Goal: Information Seeking & Learning: Learn about a topic

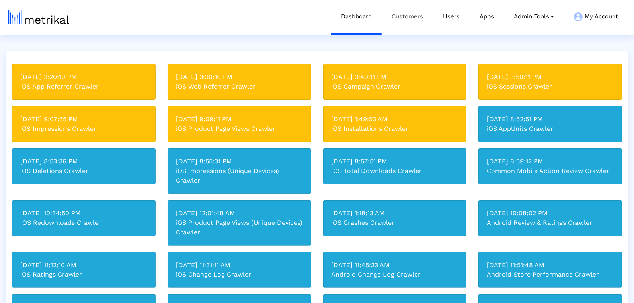
click at [407, 17] on link "Customers" at bounding box center [407, 16] width 51 height 33
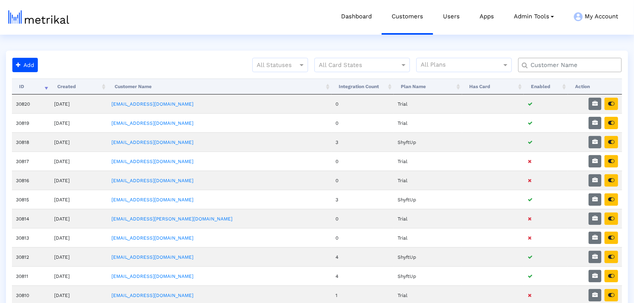
click at [580, 62] on input "text" at bounding box center [572, 65] width 94 height 8
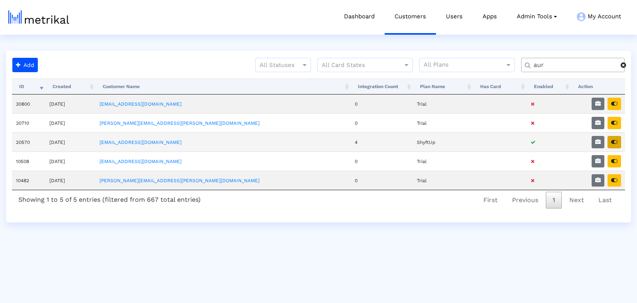
type input "aur"
click at [617, 139] on button "button" at bounding box center [614, 142] width 14 height 12
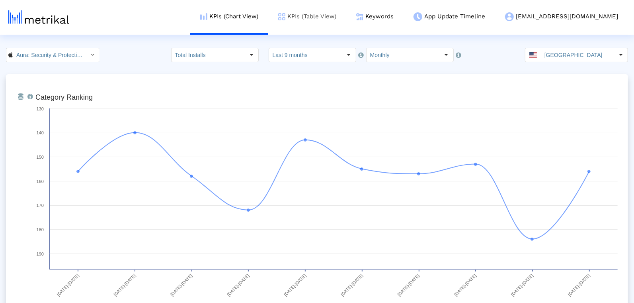
click at [346, 7] on link "KPIs (Table View)" at bounding box center [307, 16] width 78 height 33
click at [346, 14] on link "KPIs (Table View)" at bounding box center [307, 16] width 78 height 33
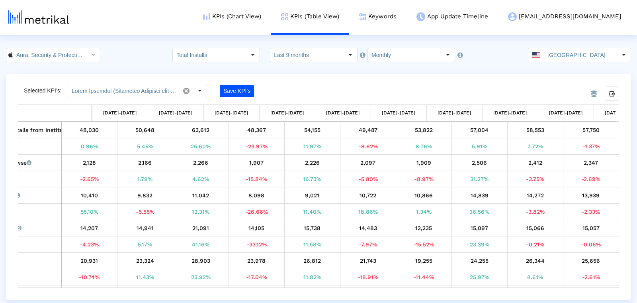
scroll to position [0, 86]
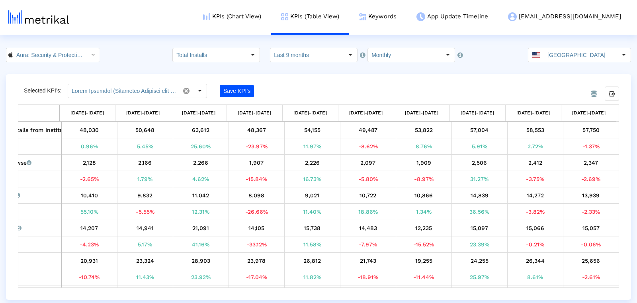
click at [323, 45] on html "KPIs (Chart View) KPIs (Table View) Keywords App Update Timeline aura@shyftup.c…" at bounding box center [318, 149] width 637 height 299
drag, startPoint x: 318, startPoint y: 53, endPoint x: 316, endPoint y: 58, distance: 5.5
click at [319, 53] on input "Last 9 months" at bounding box center [306, 55] width 73 height 14
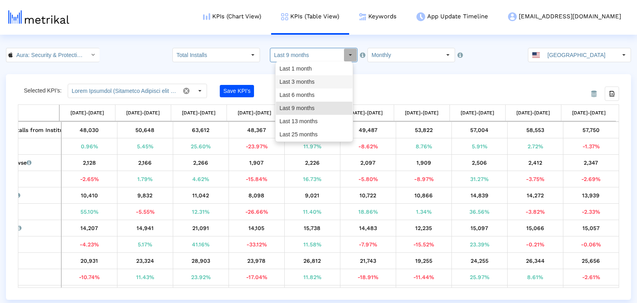
click at [302, 82] on div "Last 3 months" at bounding box center [314, 81] width 76 height 13
type input "Last 3 months"
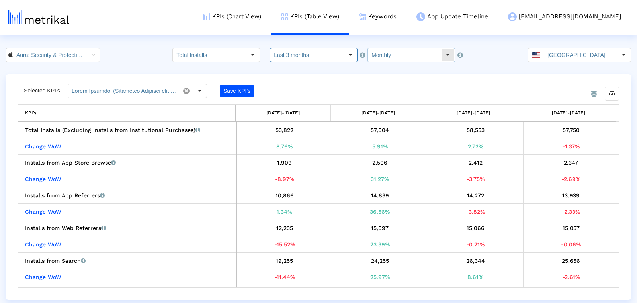
click at [389, 55] on input "Monthly" at bounding box center [404, 55] width 73 height 14
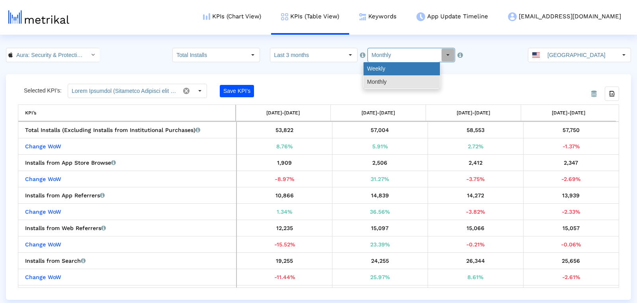
drag, startPoint x: 387, startPoint y: 64, endPoint x: 507, endPoint y: 72, distance: 120.1
click at [387, 64] on div "Weekly" at bounding box center [401, 68] width 76 height 13
type input "Weekly"
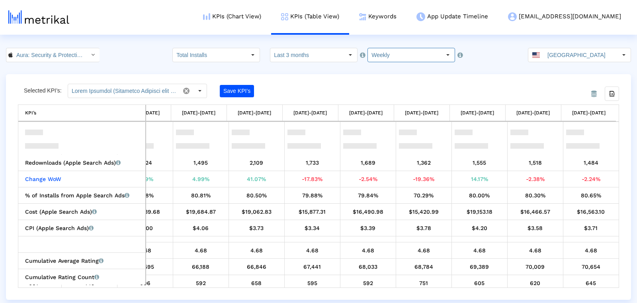
scroll to position [287, 0]
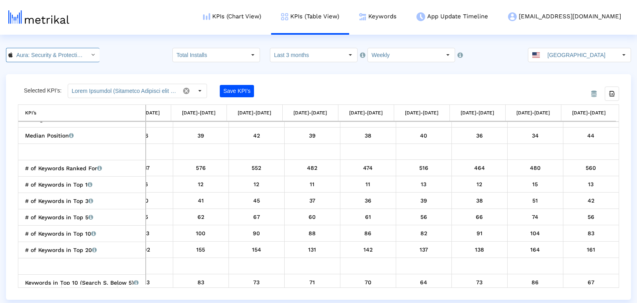
click at [52, 54] on input "Aura: Security & Protection < 1547735089 >" at bounding box center [49, 55] width 72 height 14
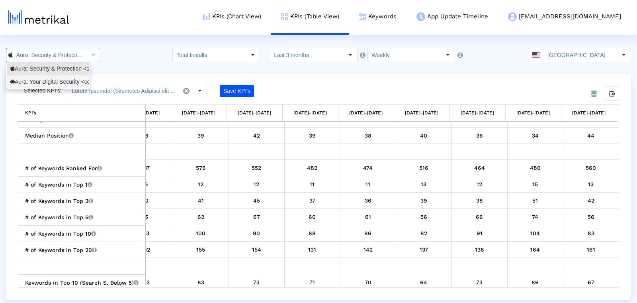
click at [43, 81] on div "Aura: Your Digital Security <com.aura.suite>" at bounding box center [47, 82] width 75 height 8
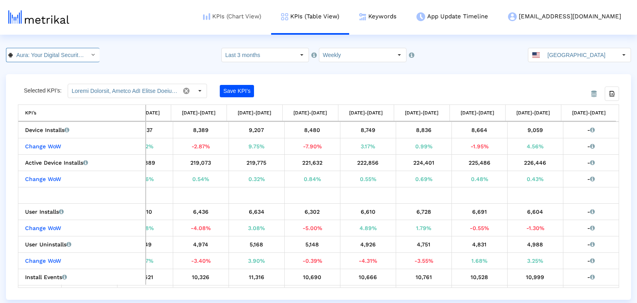
scroll to position [0, 55]
click at [32, 65] on crea-index "Aura: Your Digital Security < com.aura.suite > Pull down to refresh... Release …" at bounding box center [318, 174] width 637 height 252
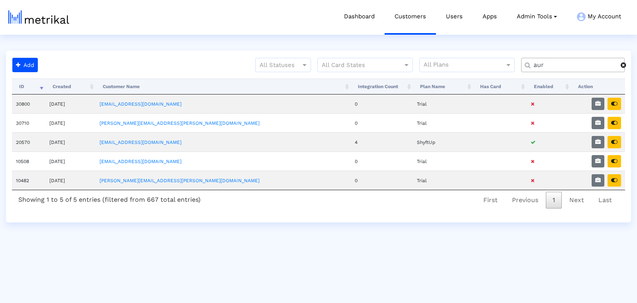
click at [560, 63] on input "aur" at bounding box center [574, 65] width 93 height 8
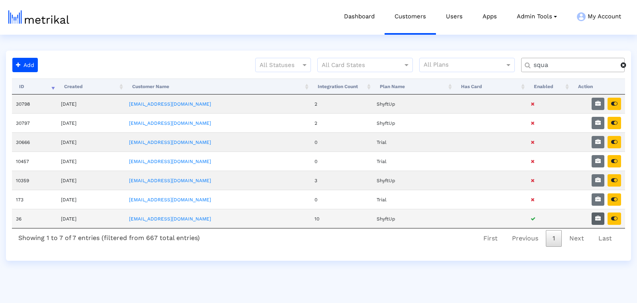
type input "squa"
click at [599, 217] on icon "button" at bounding box center [598, 218] width 6 height 6
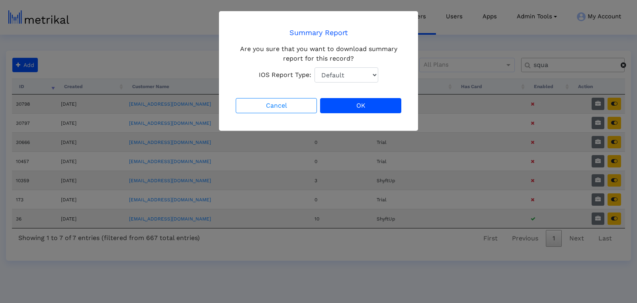
click at [334, 70] on select "Default Total Downloads New Downloads Redownloads" at bounding box center [346, 74] width 64 height 15
select select "1: 1"
click at [314, 67] on select "Default Total Downloads New Downloads Redownloads" at bounding box center [346, 74] width 64 height 15
click at [375, 108] on button "OK" at bounding box center [360, 105] width 81 height 15
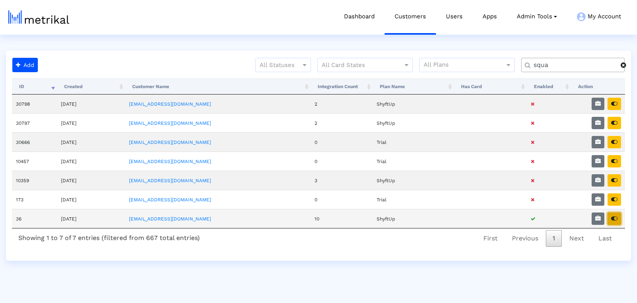
click at [617, 217] on icon "button" at bounding box center [614, 218] width 6 height 6
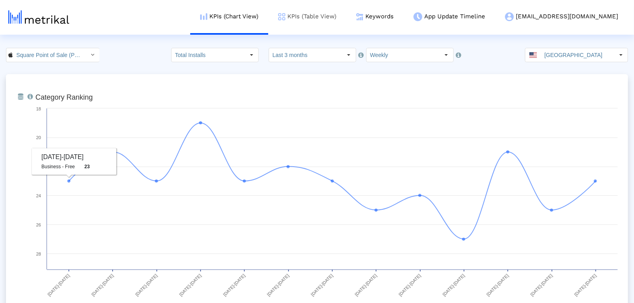
click at [337, 21] on link "KPIs (Table View)" at bounding box center [307, 16] width 78 height 33
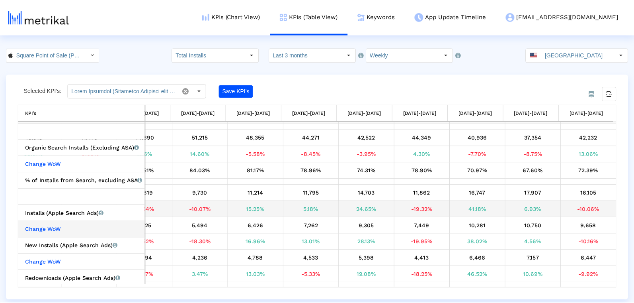
scroll to position [160, 0]
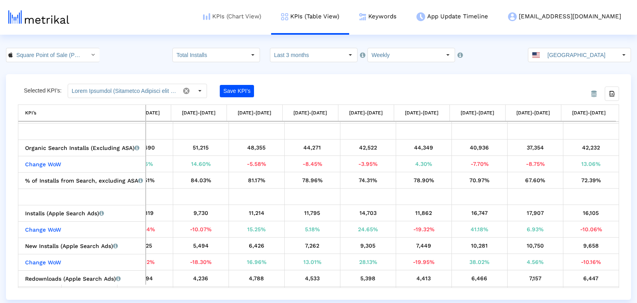
click at [262, 21] on link "KPIs (Chart View)" at bounding box center [232, 16] width 78 height 33
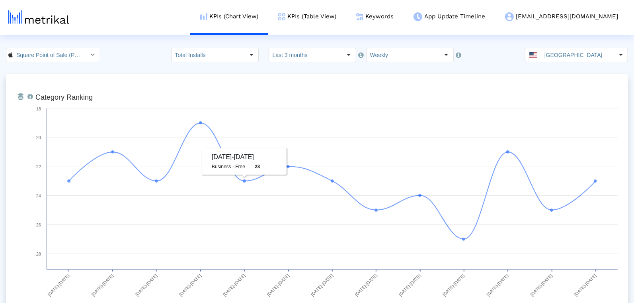
click at [309, 53] on input "Last 3 months" at bounding box center [305, 55] width 73 height 14
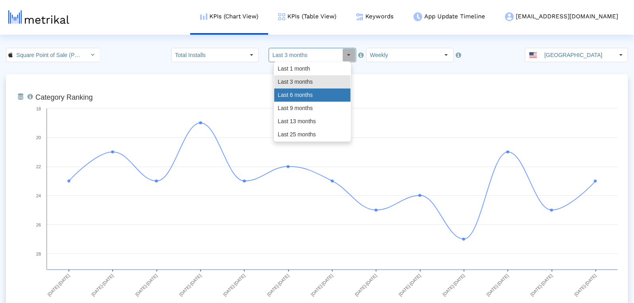
drag, startPoint x: 300, startPoint y: 92, endPoint x: 215, endPoint y: 115, distance: 88.2
click at [300, 92] on div "Last 6 months" at bounding box center [312, 94] width 76 height 13
type input "Last 6 months"
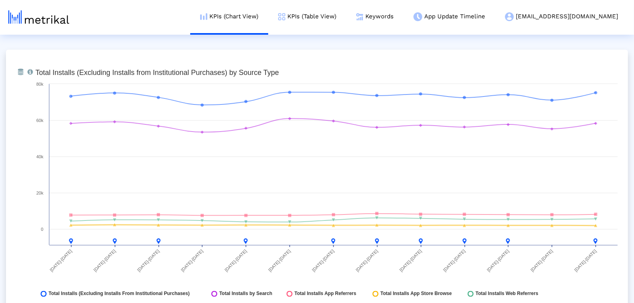
scroll to position [902, 0]
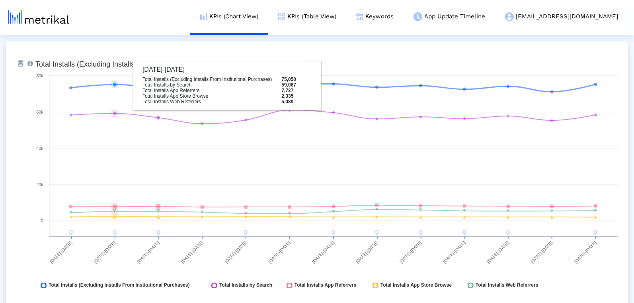
click at [110, 41] on div "From Database Total installs that the app received from each source (excludes I…" at bounding box center [317, 176] width 622 height 271
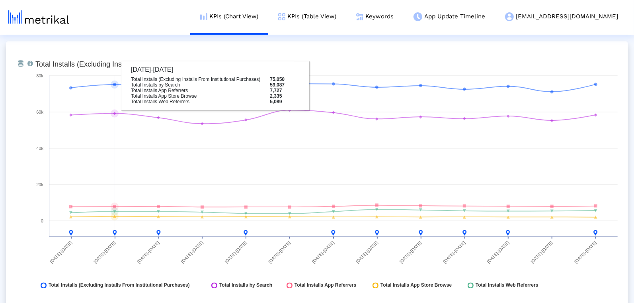
click at [185, 140] on rect at bounding box center [326, 176] width 590 height 239
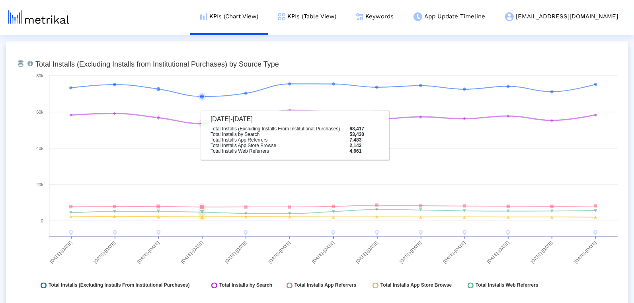
click at [185, 138] on rect at bounding box center [326, 176] width 590 height 239
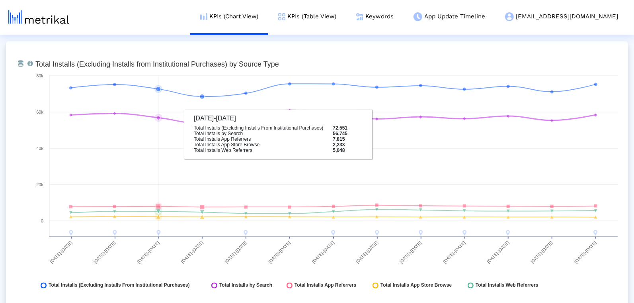
click at [119, 108] on rect at bounding box center [326, 176] width 590 height 239
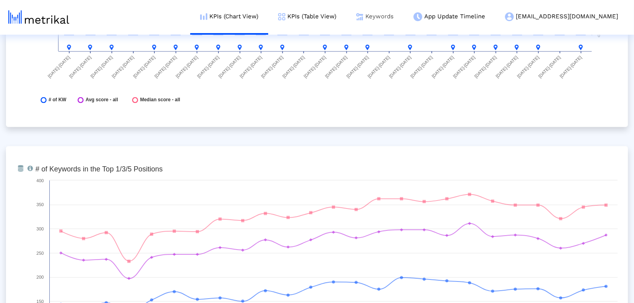
scroll to position [2751, 0]
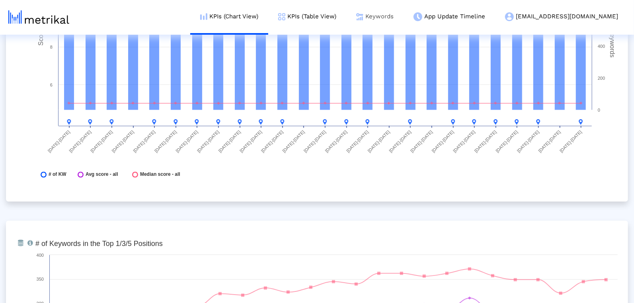
click at [404, 14] on link "Keywords" at bounding box center [374, 16] width 57 height 33
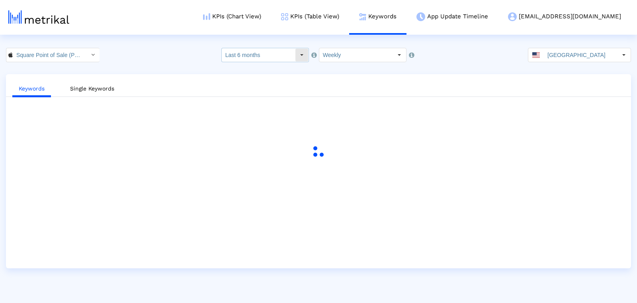
click at [273, 54] on input "Last 6 months" at bounding box center [258, 55] width 73 height 14
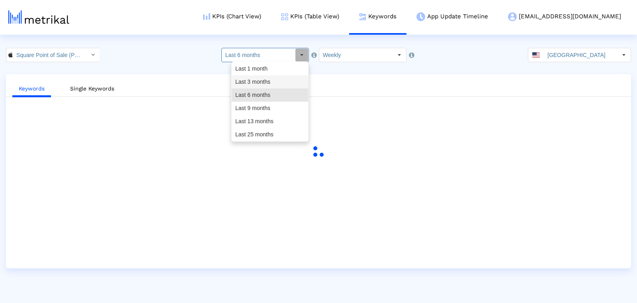
click at [260, 65] on div "Last 1 month" at bounding box center [270, 68] width 76 height 13
type input "Last 1 month"
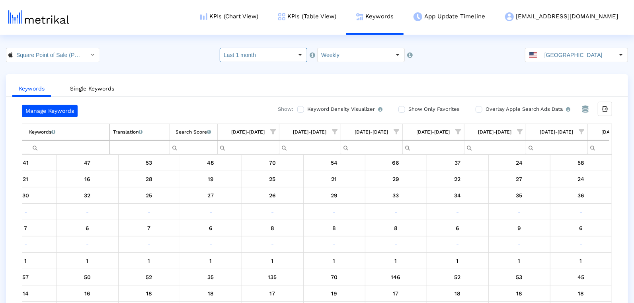
scroll to position [0, 1150]
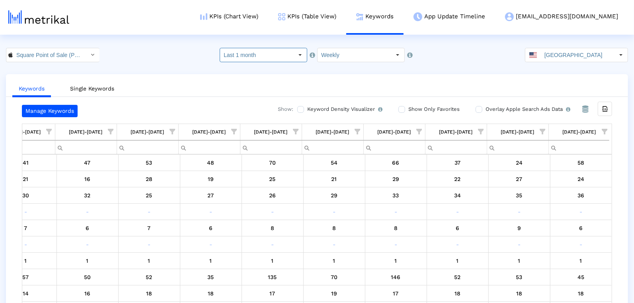
click at [602, 130] on span "Show filter options for column '08/31/25-09/06/25'" at bounding box center [605, 132] width 6 height 6
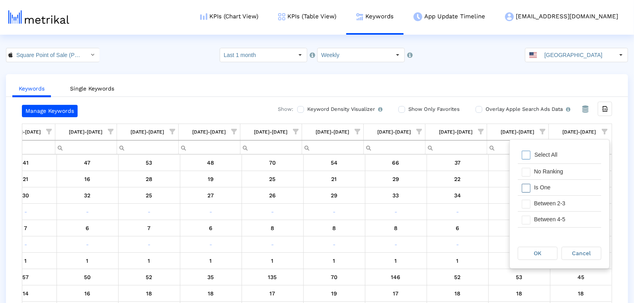
drag, startPoint x: 561, startPoint y: 186, endPoint x: 558, endPoint y: 195, distance: 10.0
click at [561, 186] on div "Is One" at bounding box center [565, 188] width 71 height 16
click at [558, 196] on div "Between 2-3" at bounding box center [565, 203] width 71 height 16
click at [549, 219] on div "Between 4-5" at bounding box center [565, 219] width 71 height 16
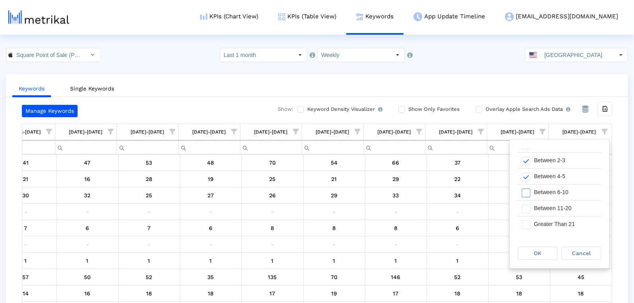
click at [535, 188] on div "Between 6-10" at bounding box center [565, 192] width 71 height 16
click at [540, 260] on div "OK Cancel" at bounding box center [560, 253] width 100 height 30
click at [542, 254] on div "OK" at bounding box center [537, 253] width 39 height 12
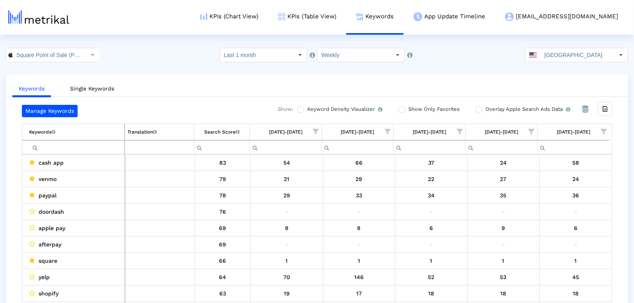
drag, startPoint x: 607, startPoint y: 128, endPoint x: 627, endPoint y: 130, distance: 20.0
click at [607, 129] on span "Show filter options for column '08/31/25-09/06/25'" at bounding box center [604, 132] width 6 height 6
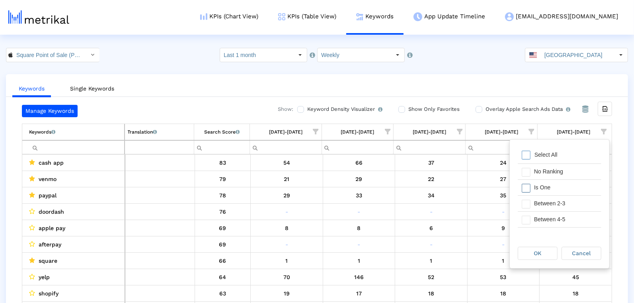
click at [567, 195] on div "Between 2-3" at bounding box center [565, 203] width 71 height 16
drag, startPoint x: 564, startPoint y: 209, endPoint x: 547, endPoint y: 204, distance: 17.9
click at [564, 209] on div "Between 2-3" at bounding box center [565, 203] width 71 height 16
click at [541, 189] on div "Is One" at bounding box center [565, 188] width 71 height 16
click at [544, 205] on div "Between 2-3" at bounding box center [565, 203] width 71 height 16
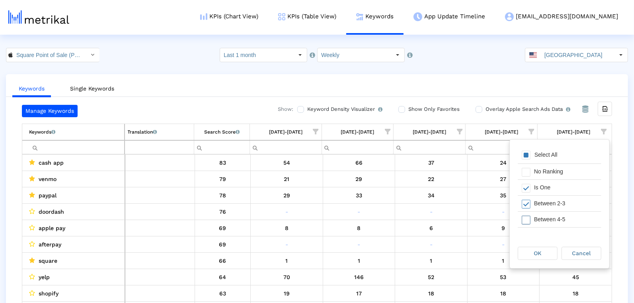
click at [543, 219] on div "Between 4-5" at bounding box center [565, 219] width 71 height 16
drag, startPoint x: 544, startPoint y: 218, endPoint x: 545, endPoint y: 237, distance: 19.5
click at [544, 218] on div "Between 6-10" at bounding box center [565, 217] width 71 height 16
click at [545, 249] on div "OK" at bounding box center [537, 253] width 39 height 12
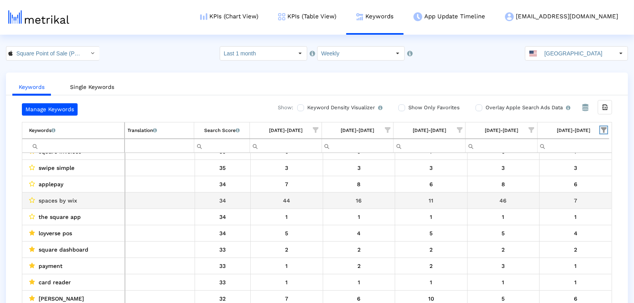
scroll to position [0, 0]
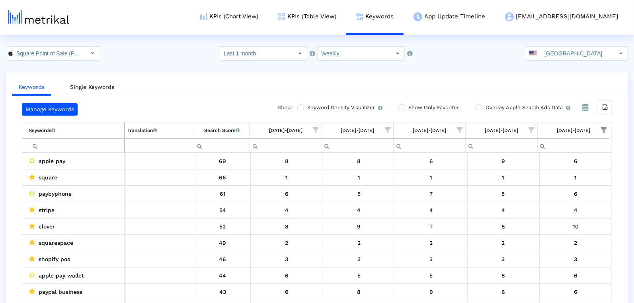
click at [79, 143] on input "Filter cell" at bounding box center [76, 145] width 95 height 13
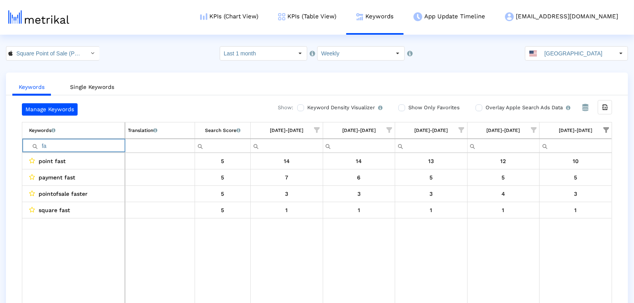
type input "f"
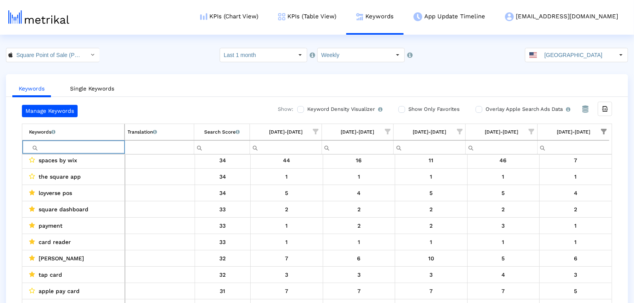
click at [32, 47] on html "KPIs (Chart View) KPIs (Table View) Keywords App Update Timeline [EMAIL_ADDRESS…" at bounding box center [317, 159] width 634 height 318
click at [28, 52] on input "Square Point of Sale (POS) < 335393788 >" at bounding box center [49, 55] width 72 height 14
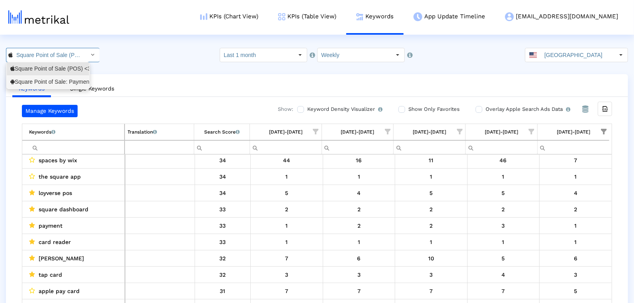
click at [12, 84] on div "Square Point of Sale: Payment <com.squareup>" at bounding box center [47, 82] width 75 height 8
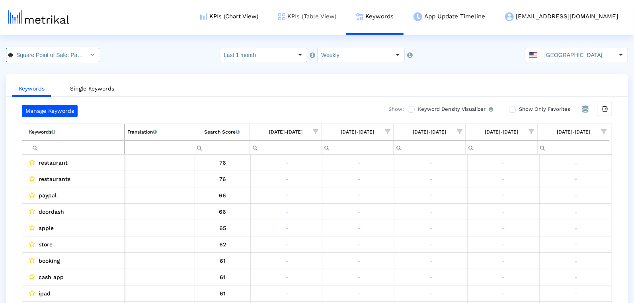
scroll to position [0, 65]
click at [607, 131] on span "Show filter options for column '08/31/25-09/06/25'" at bounding box center [604, 132] width 6 height 6
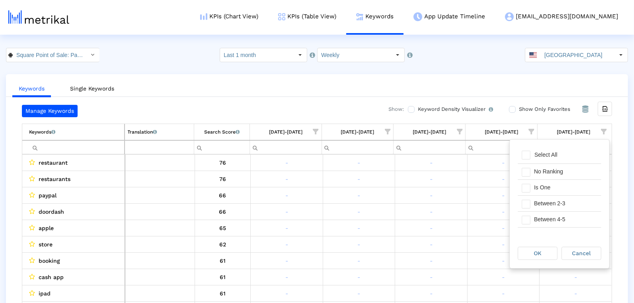
click at [607, 131] on span "Show filter options for column '08/31/25-09/06/25'" at bounding box center [604, 132] width 6 height 6
click at [563, 200] on div "Between 2-3" at bounding box center [565, 203] width 71 height 16
click at [550, 187] on div "Is One" at bounding box center [565, 188] width 71 height 16
click at [548, 215] on div "Between 4-5" at bounding box center [565, 219] width 71 height 16
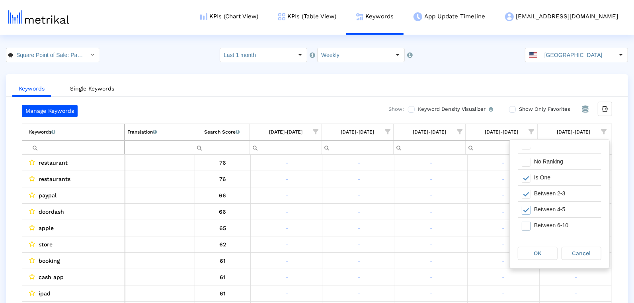
scroll to position [15, 0]
click at [548, 218] on div "Between 6-10" at bounding box center [565, 220] width 71 height 16
click at [535, 261] on div "OK Cancel" at bounding box center [560, 253] width 100 height 30
click at [534, 254] on span "OK" at bounding box center [538, 253] width 8 height 6
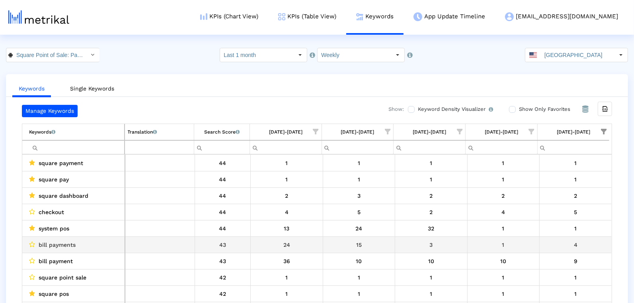
scroll to position [261, 0]
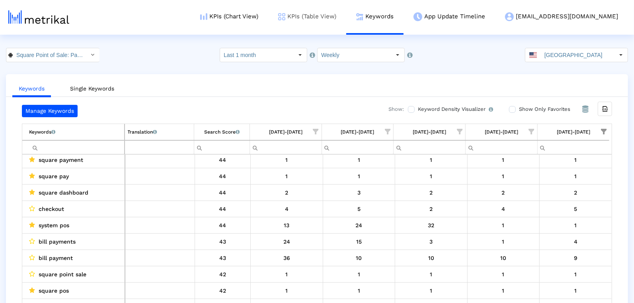
click at [330, 15] on link "KPIs (Table View)" at bounding box center [307, 16] width 78 height 33
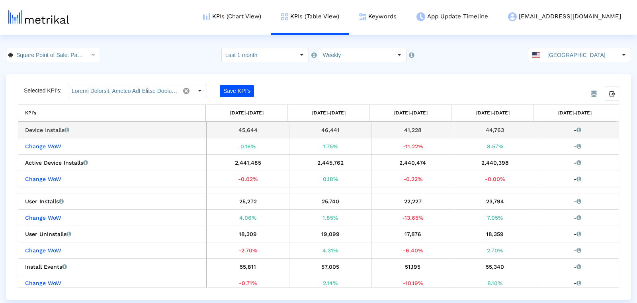
click at [489, 125] on div "44,763" at bounding box center [495, 130] width 76 height 10
copy div "44,763"
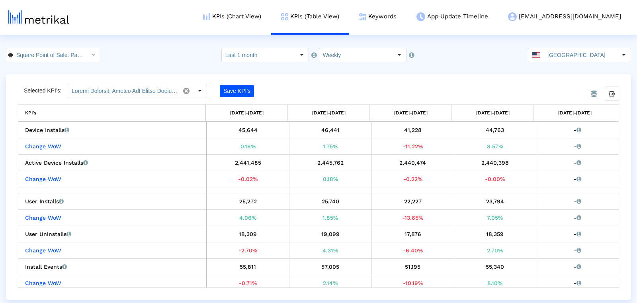
click at [52, 59] on input "Square Point of Sale: Payment < com.squareup >" at bounding box center [49, 55] width 72 height 14
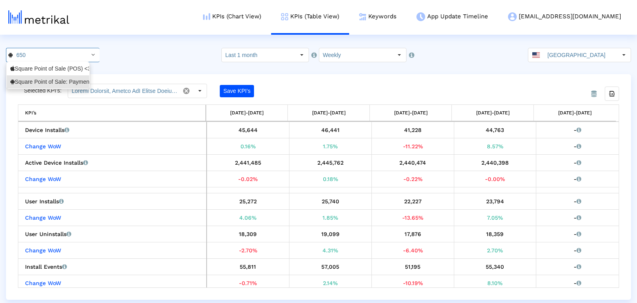
click at [607, 57] on input "[GEOGRAPHIC_DATA]" at bounding box center [580, 55] width 73 height 14
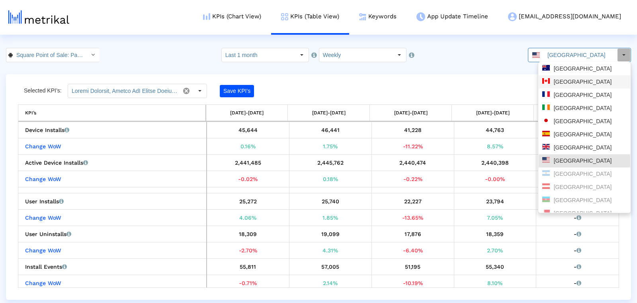
click at [567, 61] on input "[GEOGRAPHIC_DATA]" at bounding box center [580, 55] width 73 height 14
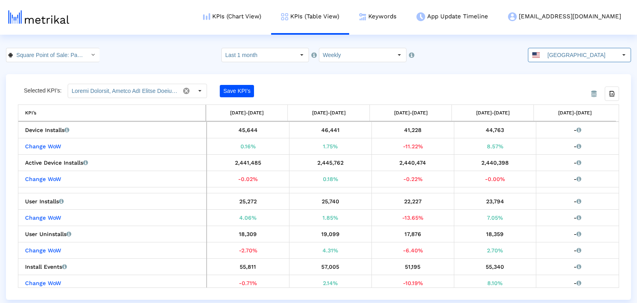
click at [560, 70] on crea-index "Square Point of Sale: Payment < com.squareup > Pull down to refresh... Release …" at bounding box center [318, 174] width 637 height 252
click at [574, 53] on input "[GEOGRAPHIC_DATA]" at bounding box center [580, 55] width 73 height 14
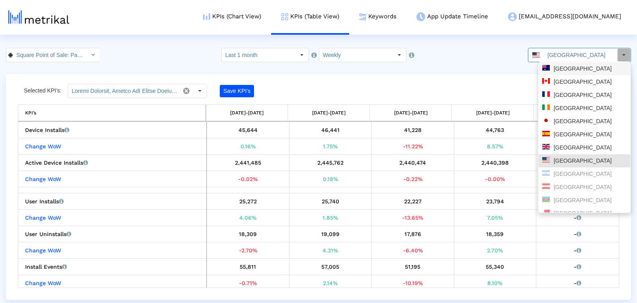
click at [568, 74] on div "[GEOGRAPHIC_DATA]" at bounding box center [585, 68] width 92 height 13
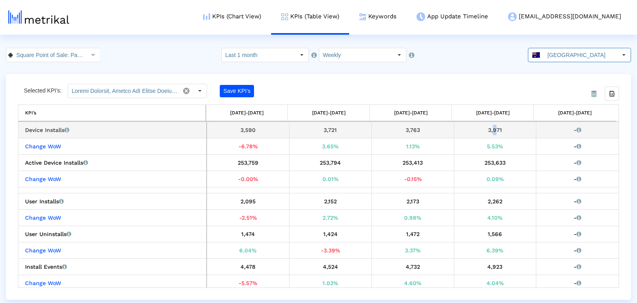
click at [490, 127] on div "3,971" at bounding box center [495, 130] width 76 height 10
copy div "3,971"
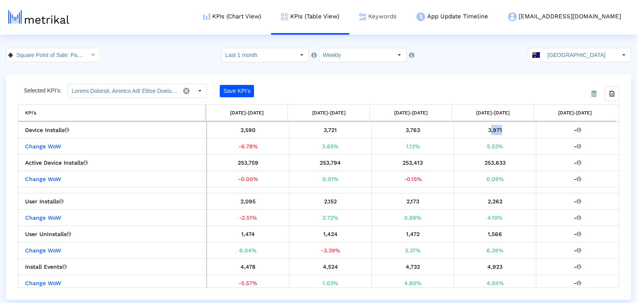
click at [406, 15] on link "Keywords" at bounding box center [377, 16] width 57 height 33
click at [406, 16] on link "Keywords" at bounding box center [377, 16] width 57 height 33
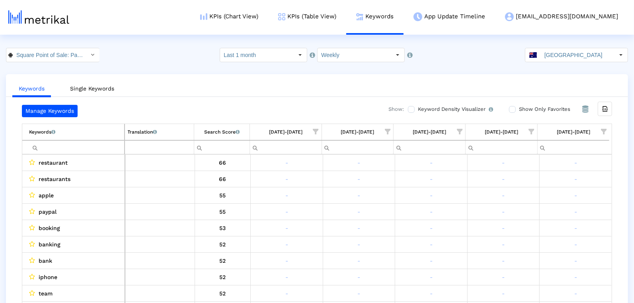
click at [603, 129] on span "Show filter options for column '08/31/25-09/06/25'" at bounding box center [604, 132] width 6 height 6
drag, startPoint x: 558, startPoint y: 186, endPoint x: 555, endPoint y: 195, distance: 9.5
click at [558, 186] on div "Is One" at bounding box center [565, 188] width 71 height 16
click at [555, 199] on div "Between 2-3" at bounding box center [565, 203] width 71 height 16
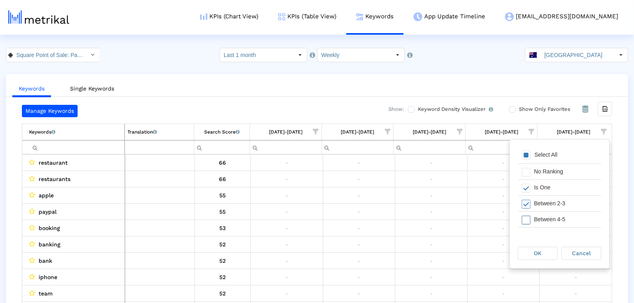
click at [554, 217] on div "Between 4-5" at bounding box center [565, 219] width 71 height 16
drag, startPoint x: 543, startPoint y: 182, endPoint x: 544, endPoint y: 211, distance: 29.5
click at [543, 183] on div "Select All No Ranking Is One Between 2-3 Between 4-5 Between 6-10 Between 11-20…" at bounding box center [560, 167] width 84 height 127
click at [548, 188] on div "Between 6-10" at bounding box center [565, 192] width 71 height 16
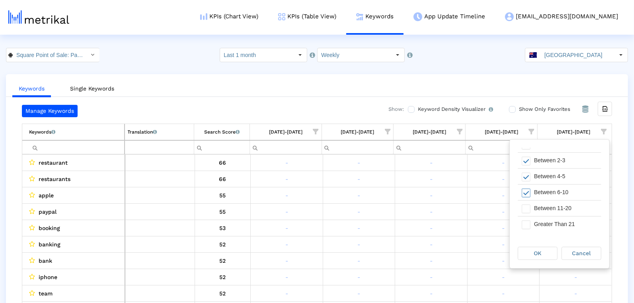
click at [530, 249] on div "OK" at bounding box center [537, 253] width 39 height 12
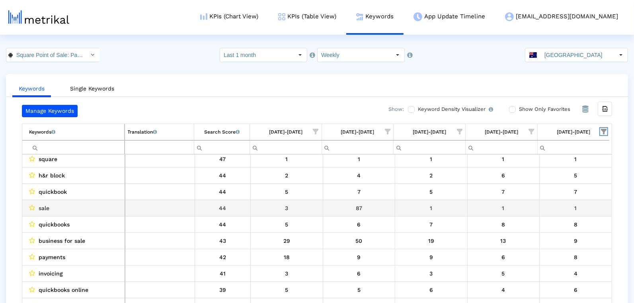
scroll to position [28, 0]
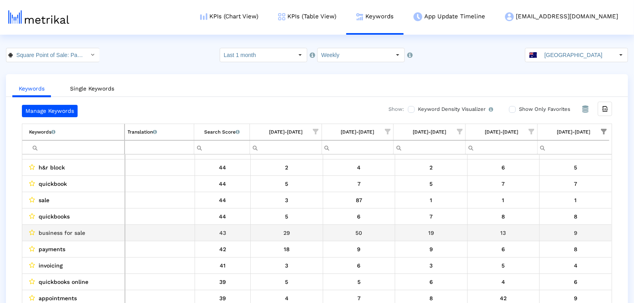
click at [59, 231] on span "business for sale" at bounding box center [62, 232] width 47 height 10
copy span "business for sale"
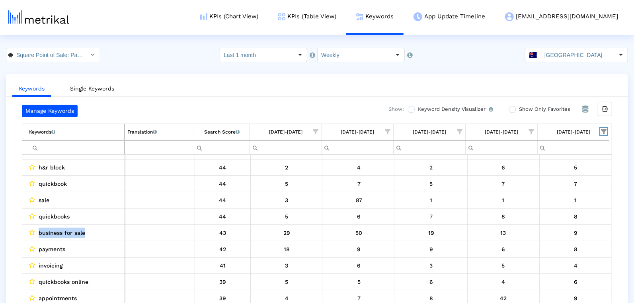
click at [601, 129] on span "Show filter options for column '08/31/25-09/06/25'" at bounding box center [604, 132] width 6 height 6
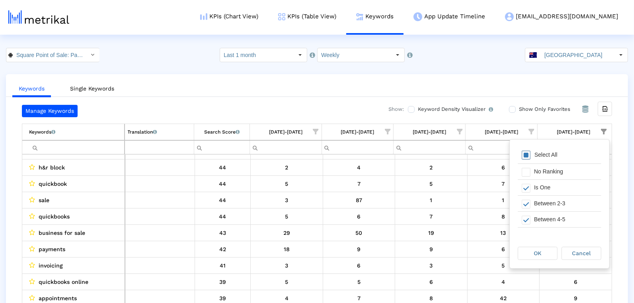
click at [535, 161] on div "Select All" at bounding box center [560, 155] width 84 height 16
click at [543, 254] on div "OK" at bounding box center [537, 253] width 39 height 12
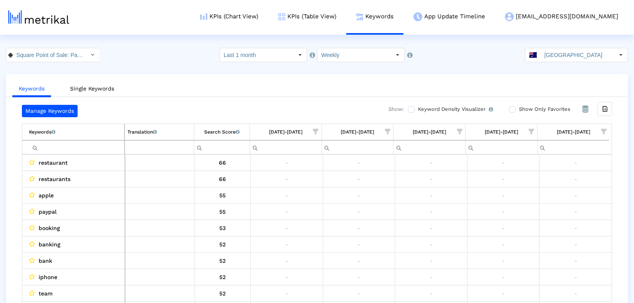
click at [535, 129] on span "Show filter options for column '08/24/25-08/30/25'" at bounding box center [532, 132] width 6 height 6
click at [492, 205] on div "Between 2-3" at bounding box center [493, 203] width 71 height 16
click at [485, 224] on div "Between 4-5" at bounding box center [493, 219] width 71 height 16
click at [464, 256] on span "OK" at bounding box center [466, 253] width 8 height 6
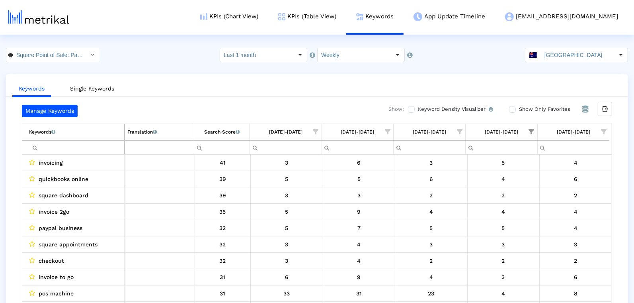
drag, startPoint x: 534, startPoint y: 128, endPoint x: 531, endPoint y: 133, distance: 5.4
click at [534, 129] on span "Show filter options for column '08/24/25-08/30/25'" at bounding box center [532, 132] width 6 height 6
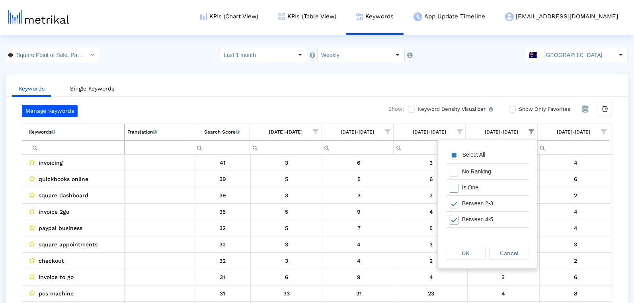
click at [471, 219] on div "Between 4-5" at bounding box center [493, 219] width 71 height 16
click at [465, 252] on span "OK" at bounding box center [466, 253] width 8 height 6
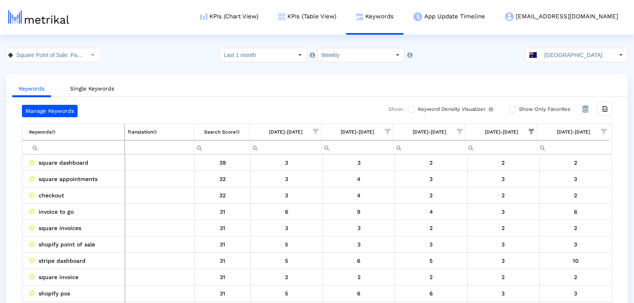
click at [607, 118] on crea-keywords "Manage Keywords Show: Keyword Density Visualizer Turn this on to view where and…" at bounding box center [317, 206] width 590 height 202
drag, startPoint x: 605, startPoint y: 130, endPoint x: 587, endPoint y: 139, distance: 19.9
click at [605, 130] on span "Show filter options for column '08/31/25-09/06/25'" at bounding box center [604, 132] width 6 height 6
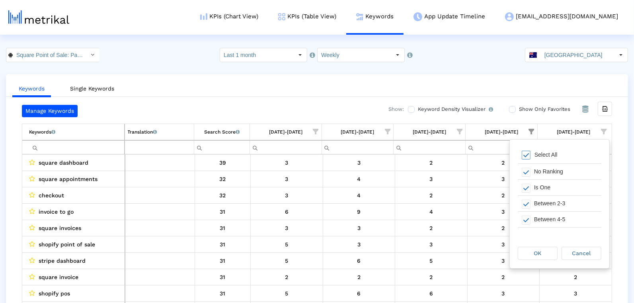
click at [531, 152] on div "Select All" at bounding box center [546, 154] width 31 height 7
click at [531, 153] on div "Select All" at bounding box center [546, 154] width 31 height 7
click at [527, 191] on span "Filter options" at bounding box center [526, 188] width 9 height 9
click at [526, 207] on div "Filter options" at bounding box center [524, 203] width 12 height 16
click at [529, 254] on div "OK" at bounding box center [537, 253] width 39 height 12
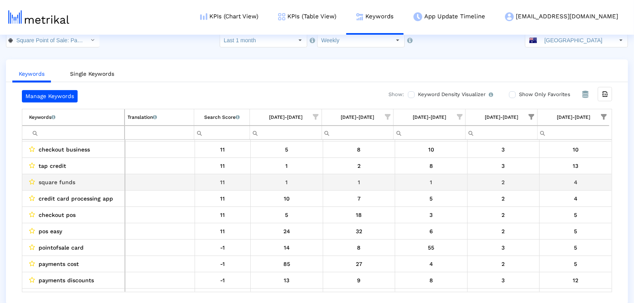
scroll to position [418, 0]
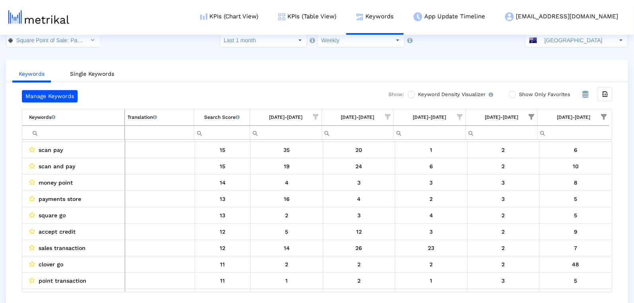
click at [535, 116] on span "Show filter options for column '08/24/25-08/30/25'" at bounding box center [532, 117] width 6 height 6
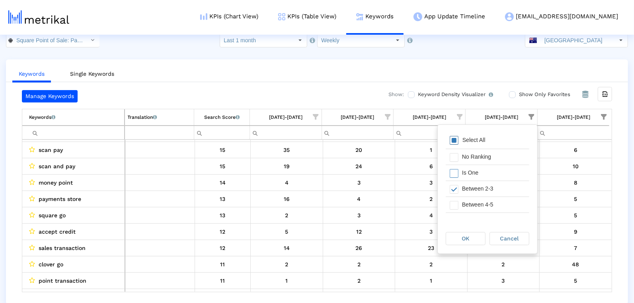
click at [487, 140] on div "Select All" at bounding box center [474, 140] width 31 height 7
click at [468, 246] on div "OK Cancel" at bounding box center [488, 238] width 100 height 30
click at [469, 240] on span "OK" at bounding box center [466, 238] width 8 height 6
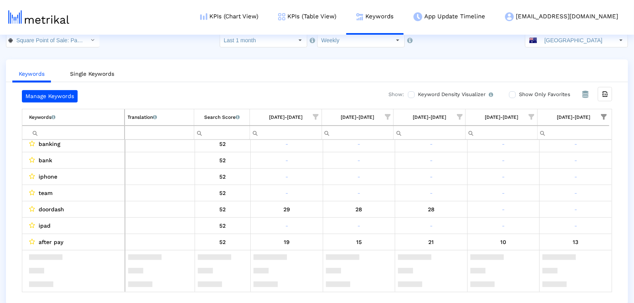
scroll to position [0, 0]
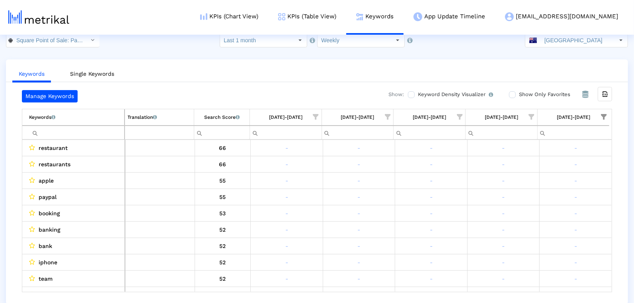
click at [602, 115] on span "Show filter options for column '08/31/25-09/06/25'" at bounding box center [604, 117] width 6 height 6
click at [522, 136] on div "Select All" at bounding box center [560, 141] width 84 height 16
click at [524, 139] on span "Filter options" at bounding box center [526, 140] width 9 height 9
drag, startPoint x: 527, startPoint y: 172, endPoint x: 526, endPoint y: 200, distance: 27.5
click at [526, 174] on span "Filter options" at bounding box center [526, 173] width 9 height 9
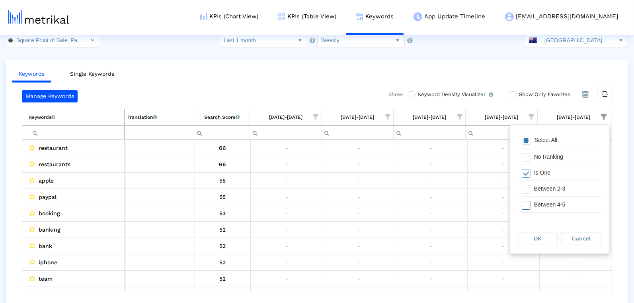
click at [526, 201] on span "Filter options" at bounding box center [526, 205] width 9 height 9
drag, startPoint x: 525, startPoint y: 192, endPoint x: 526, endPoint y: 198, distance: 6.1
click at [525, 192] on div "Filter options" at bounding box center [524, 189] width 12 height 16
click at [531, 246] on div "OK Cancel" at bounding box center [560, 238] width 100 height 30
click at [528, 238] on div "OK" at bounding box center [537, 238] width 39 height 12
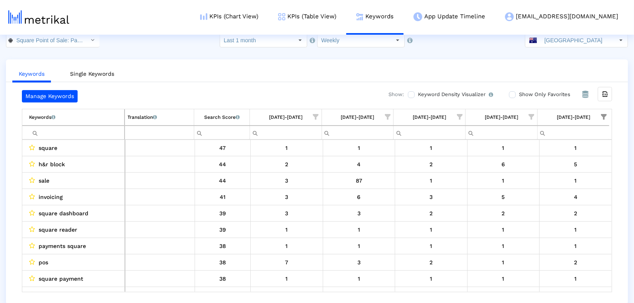
click at [601, 119] on span "Show filter options for column '08/31/25-09/06/25'" at bounding box center [604, 117] width 6 height 6
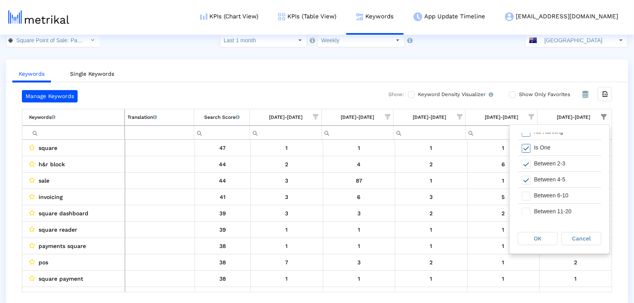
click at [525, 148] on span "Filter options" at bounding box center [526, 148] width 9 height 9
drag, startPoint x: 531, startPoint y: 196, endPoint x: 540, endPoint y: 234, distance: 39.6
click at [531, 196] on div "Between 6-10" at bounding box center [565, 195] width 71 height 16
drag, startPoint x: 541, startPoint y: 237, endPoint x: 517, endPoint y: 228, distance: 25.1
click at [540, 237] on span "OK" at bounding box center [538, 238] width 8 height 6
